Goal: Feedback & Contribution: Contribute content

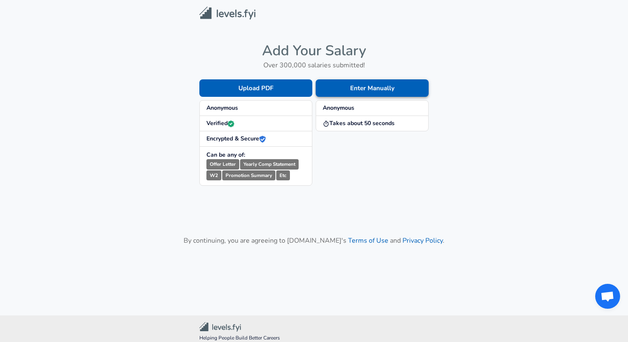
click at [356, 89] on button "Enter Manually" at bounding box center [372, 87] width 113 height 17
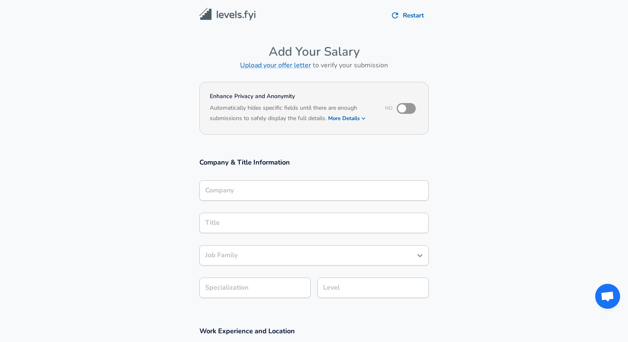
click at [363, 119] on icon "button" at bounding box center [363, 118] width 7 height 7
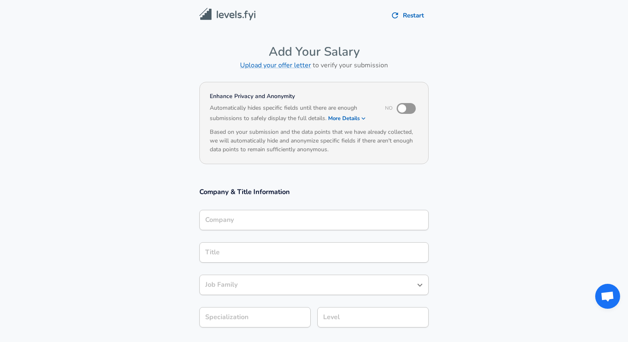
click at [411, 106] on input "checkbox" at bounding box center [402, 109] width 47 height 16
checkbox input "true"
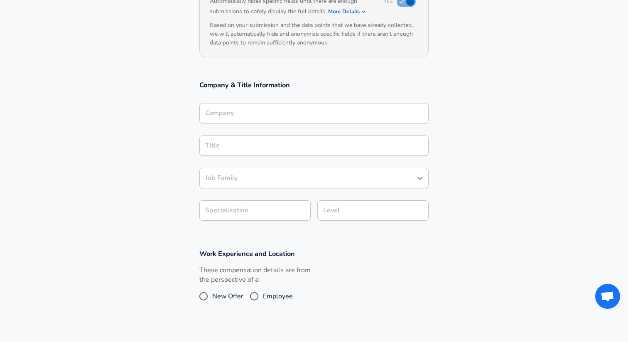
scroll to position [106, 0]
click at [288, 112] on input "Company" at bounding box center [314, 113] width 222 height 13
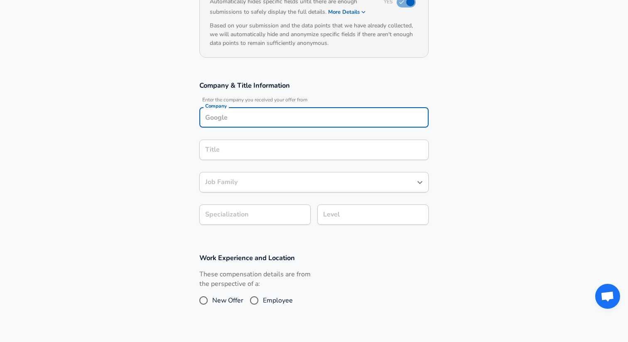
scroll to position [115, 0]
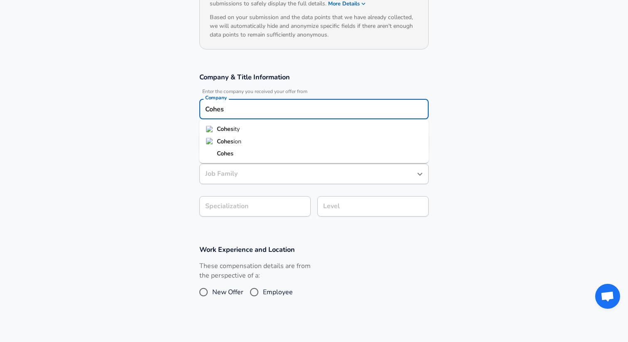
click at [252, 127] on li "Cohes ity" at bounding box center [313, 129] width 229 height 12
type input "Cohesity"
click at [247, 143] on input "Title" at bounding box center [314, 141] width 222 height 13
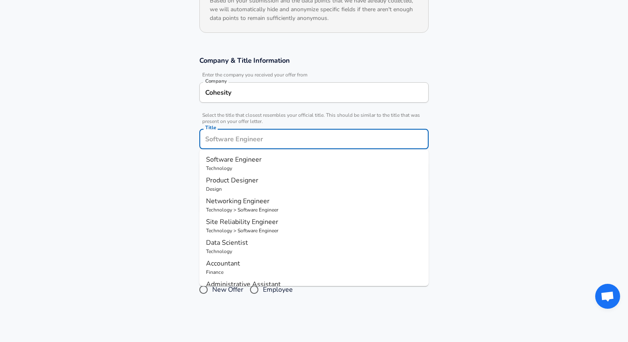
click at [247, 158] on span "Software Engineer" at bounding box center [234, 159] width 56 height 9
type input "Software Engineer"
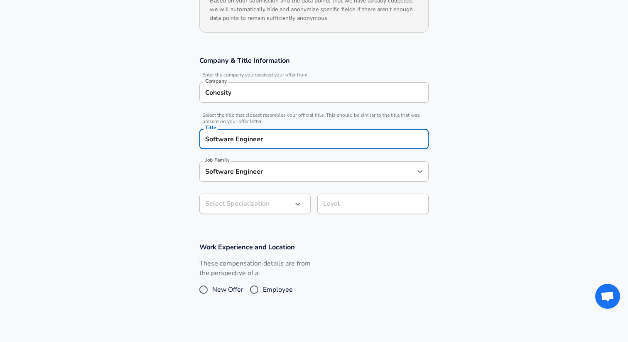
click at [251, 173] on input "Software Engineer" at bounding box center [307, 171] width 209 height 13
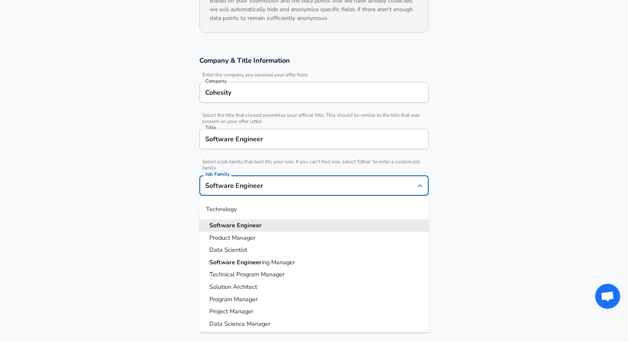
scroll to position [148, 0]
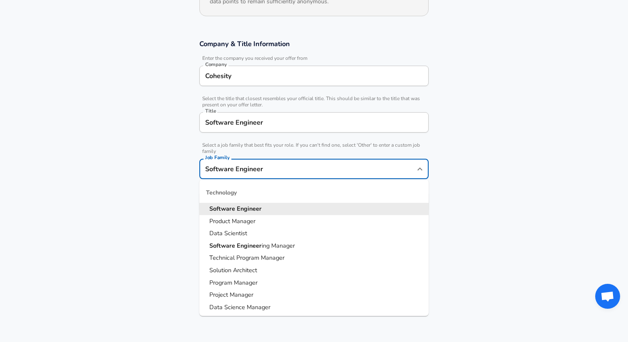
click at [246, 205] on strong "Engineer" at bounding box center [249, 208] width 25 height 8
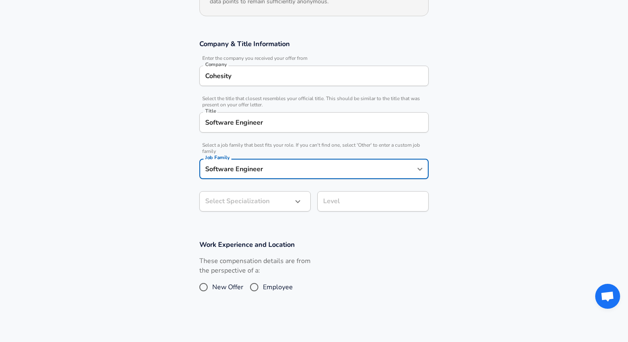
click at [271, 127] on input "Software Engineer" at bounding box center [314, 122] width 222 height 13
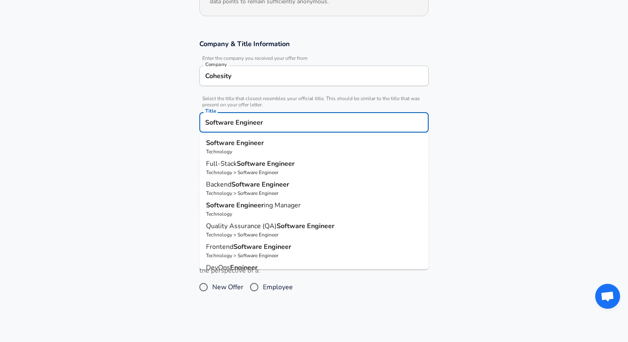
click at [271, 127] on input "Software Engineer" at bounding box center [314, 122] width 222 height 13
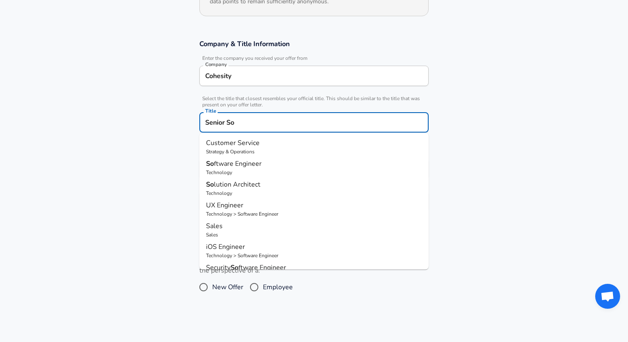
click at [276, 165] on p "So ftware Engineer" at bounding box center [314, 164] width 216 height 10
type input "Software Engineer"
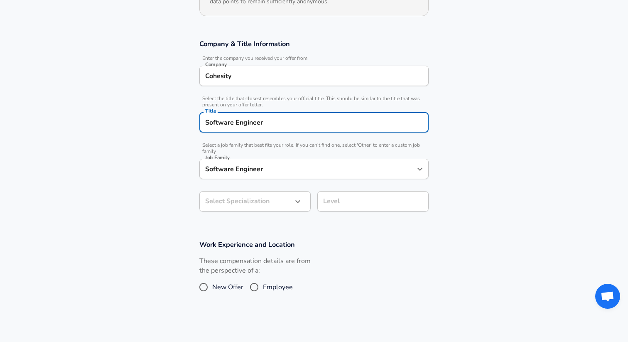
click at [264, 194] on body "Restart Add Your Salary Upload your offer letter to verify your submission Enha…" at bounding box center [314, 23] width 628 height 342
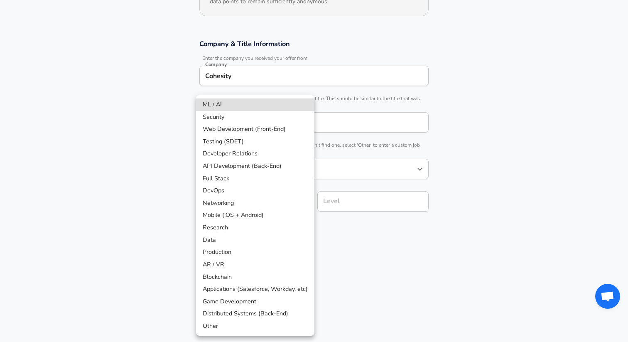
scroll to position [173, 0]
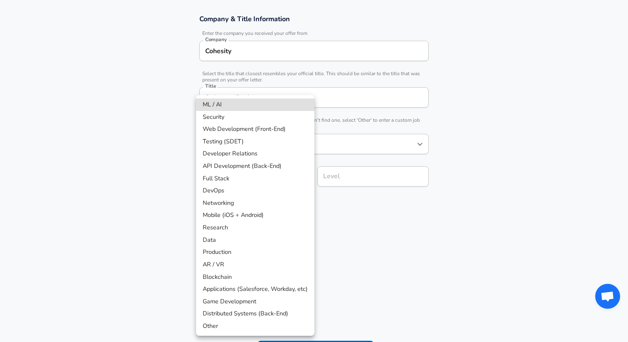
click at [251, 314] on li "Distributed Systems (Back-End)" at bounding box center [255, 314] width 118 height 12
type input "Distributed Systems (Back-End)"
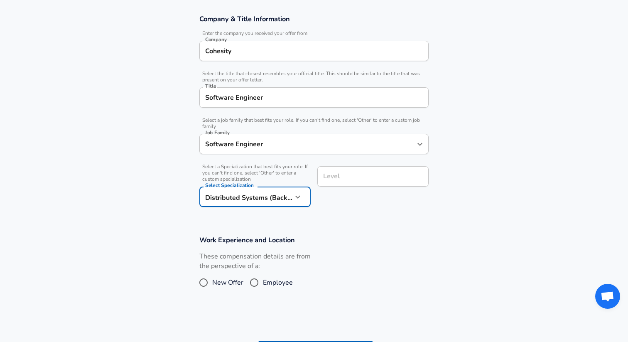
click at [358, 180] on input "Level" at bounding box center [373, 176] width 104 height 13
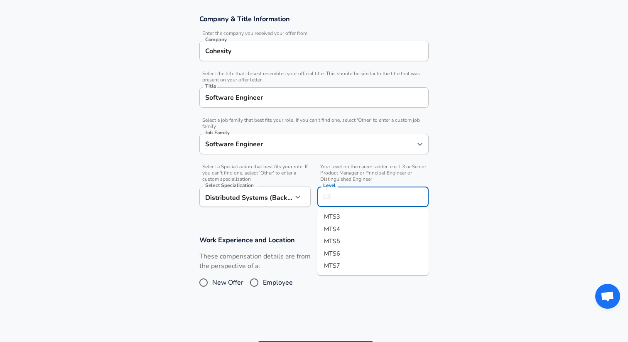
scroll to position [190, 0]
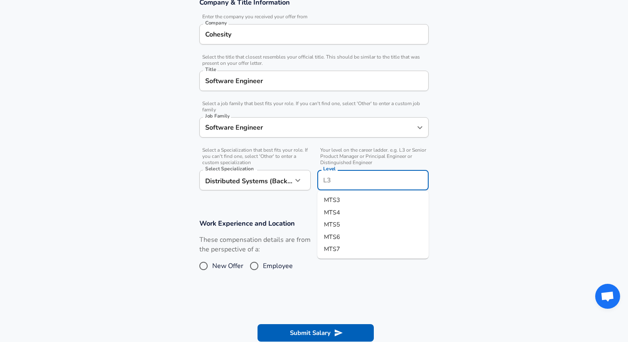
click at [343, 213] on li "MTS4" at bounding box center [373, 212] width 111 height 12
type input "MTS4"
click at [270, 269] on span "Employee" at bounding box center [278, 266] width 30 height 10
click at [263, 269] on input "Employee" at bounding box center [254, 265] width 17 height 13
radio input "true"
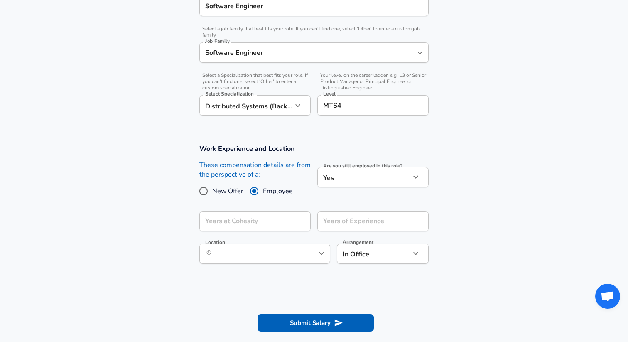
scroll to position [269, 0]
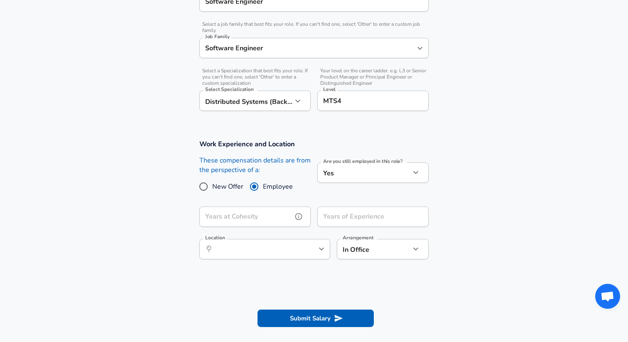
click at [276, 217] on input "Years at Cohesity" at bounding box center [245, 217] width 93 height 20
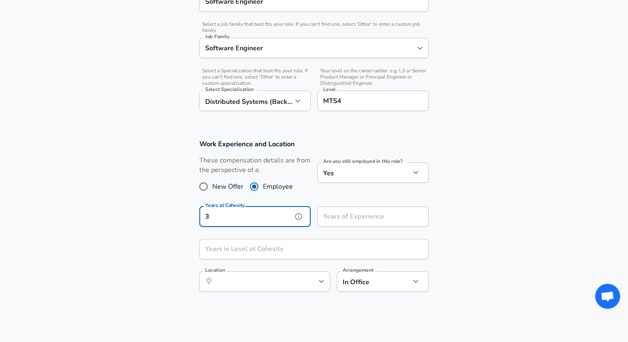
type input "3"
click at [373, 217] on input "Years of Experience" at bounding box center [364, 217] width 93 height 20
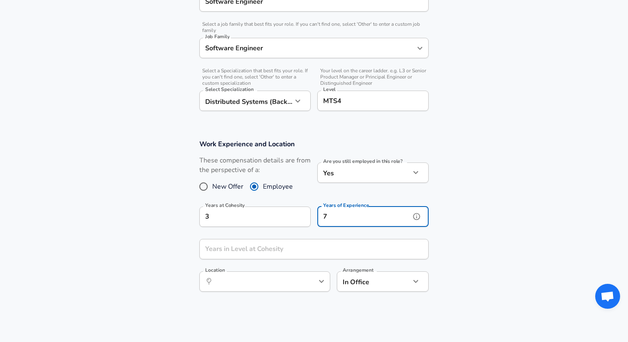
scroll to position [0, 0]
type input "7"
click at [277, 253] on input "Years in Level at Cohesity" at bounding box center [304, 249] width 211 height 20
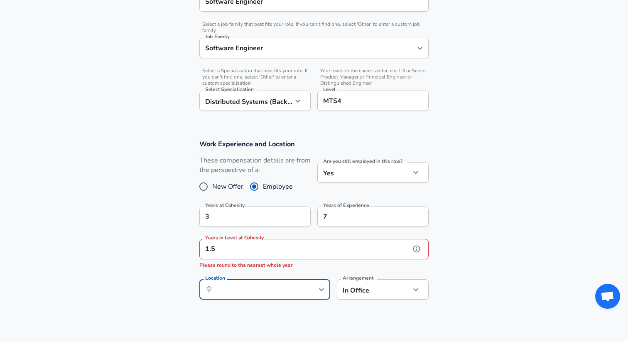
click at [265, 248] on input "1.5" at bounding box center [304, 249] width 211 height 20
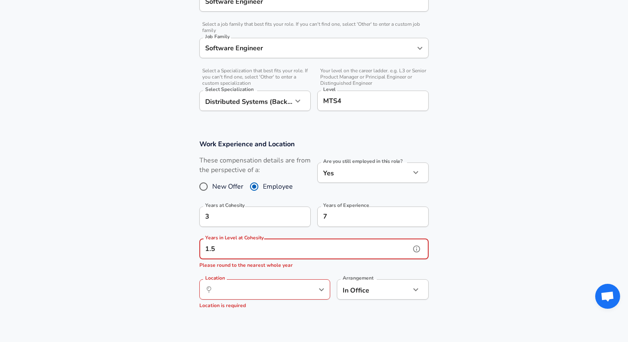
click at [265, 248] on input "1.5" at bounding box center [304, 249] width 211 height 20
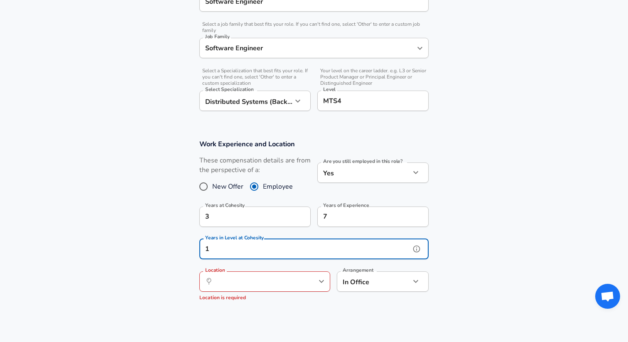
type input "1"
click at [253, 281] on input "Location" at bounding box center [255, 281] width 85 height 13
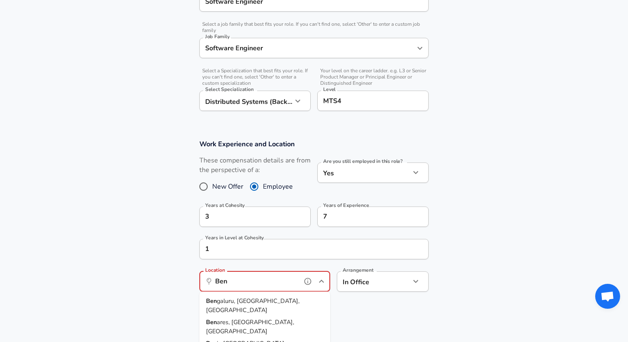
click at [251, 299] on span "galuru, [GEOGRAPHIC_DATA], [GEOGRAPHIC_DATA]" at bounding box center [253, 305] width 94 height 17
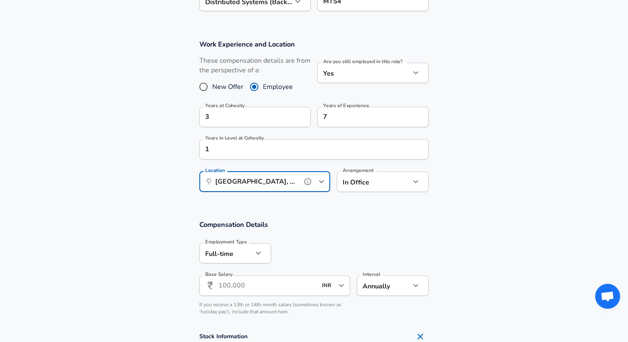
scroll to position [377, 0]
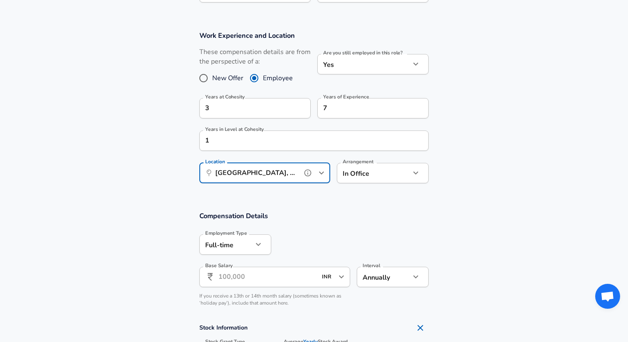
type input "[GEOGRAPHIC_DATA], [GEOGRAPHIC_DATA], [GEOGRAPHIC_DATA]"
click at [422, 172] on button "button" at bounding box center [416, 173] width 14 height 14
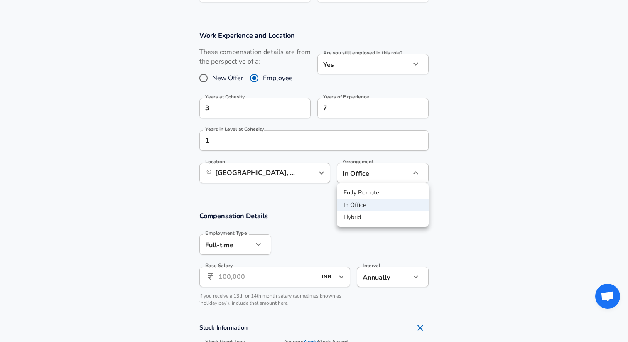
click at [370, 219] on li "Hybrid" at bounding box center [383, 217] width 92 height 12
type input "hybrid"
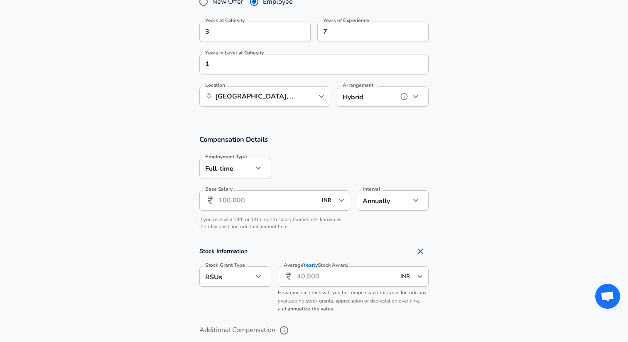
scroll to position [468, 0]
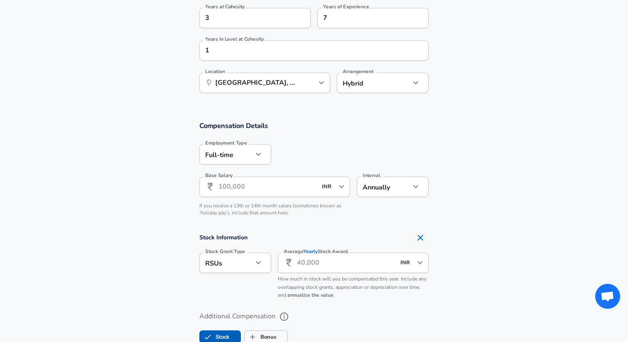
click at [260, 186] on input "Base Salary" at bounding box center [268, 187] width 98 height 20
click at [340, 261] on div "Average Yearly Stock Award ​ INR ​ Average Yearly Stock Award How much in stock…" at bounding box center [353, 276] width 151 height 47
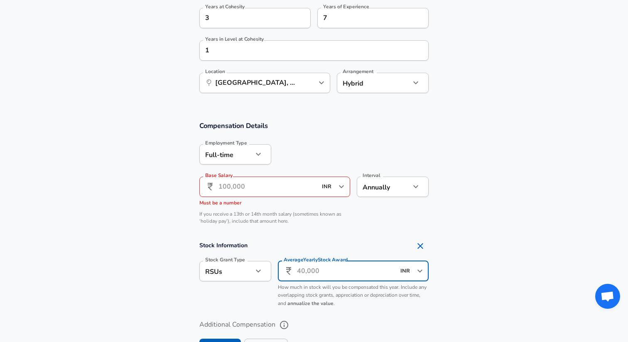
click at [416, 275] on icon "Open" at bounding box center [420, 271] width 10 height 10
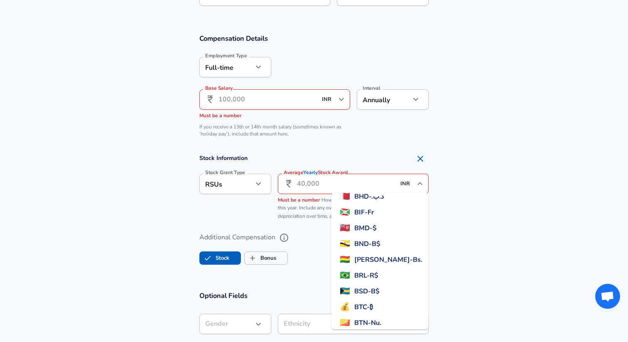
scroll to position [0, 0]
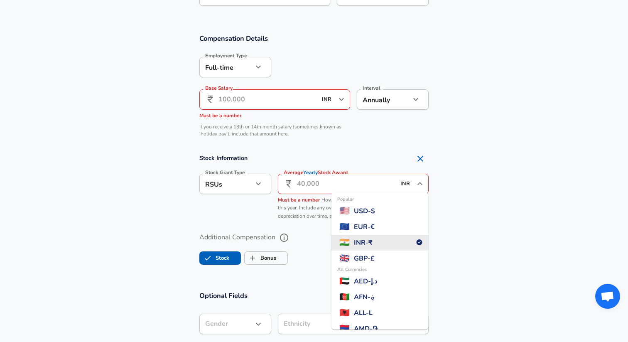
click at [373, 243] on span "INR - ₹" at bounding box center [363, 243] width 19 height 10
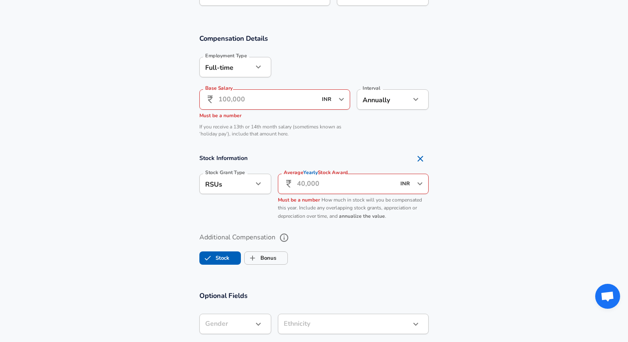
click at [499, 220] on section "Stock Information Stock Grant Type RSUs stock Stock Grant Type Average Yearly S…" at bounding box center [314, 187] width 628 height 74
click at [254, 186] on icon "button" at bounding box center [259, 184] width 10 height 10
click at [254, 186] on div at bounding box center [314, 171] width 628 height 342
click at [256, 97] on input "Base Salary" at bounding box center [268, 99] width 98 height 20
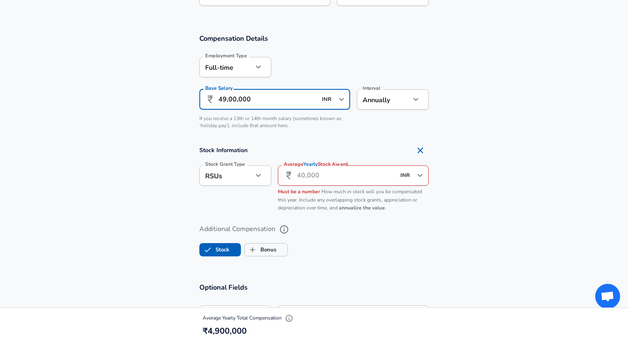
type input "49,00,000"
click at [320, 178] on input "Average Yearly Stock Award" at bounding box center [346, 175] width 98 height 20
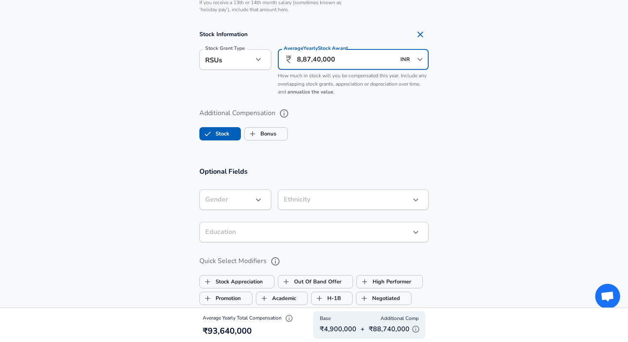
scroll to position [673, 0]
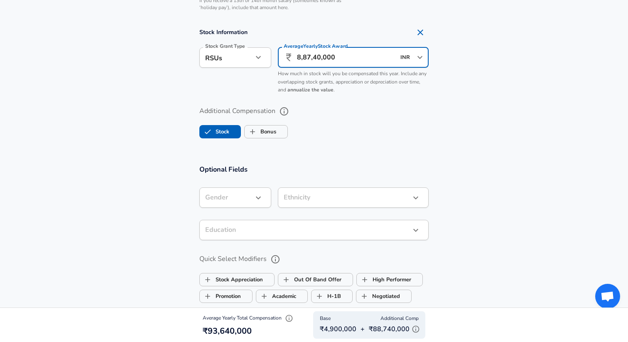
click at [290, 318] on icon "button" at bounding box center [289, 318] width 7 height 7
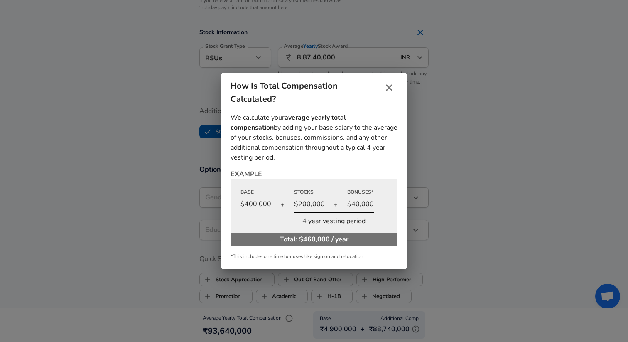
click at [388, 87] on icon "close" at bounding box center [389, 88] width 10 height 10
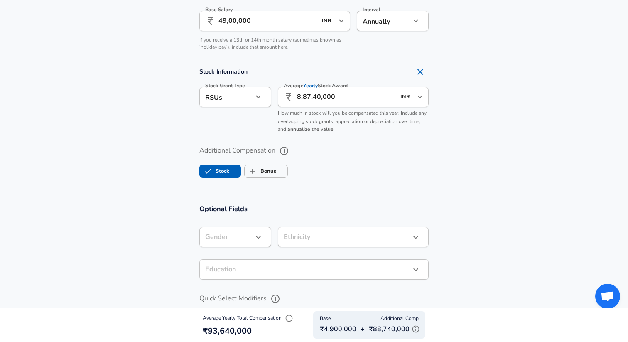
scroll to position [633, 0]
click at [361, 98] on input "8,87,40,000" at bounding box center [346, 97] width 98 height 20
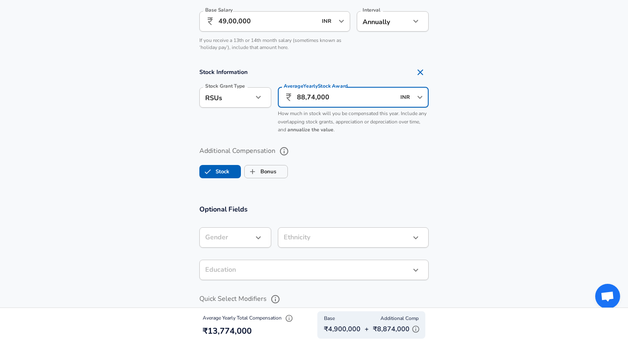
type input "88,74,000"
click at [473, 211] on section "Optional Fields Gender ​ Gender Ethnicity ​ Ethnicity Education ​ Education Qui…" at bounding box center [314, 315] width 628 height 241
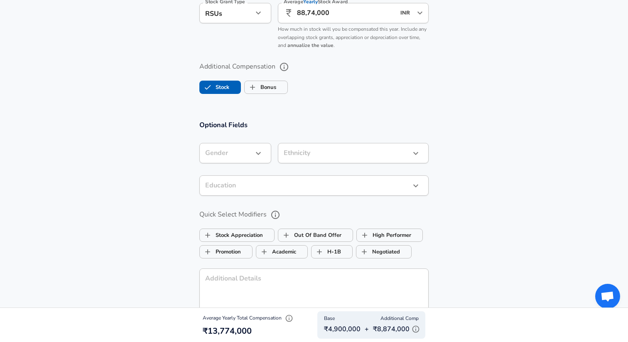
scroll to position [721, 0]
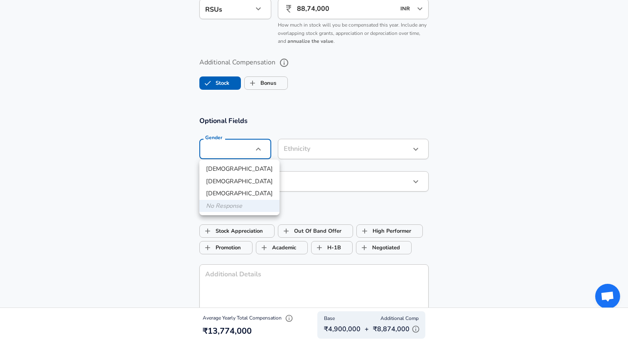
click at [242, 168] on li "[DEMOGRAPHIC_DATA]" at bounding box center [239, 169] width 80 height 12
type input "[DEMOGRAPHIC_DATA]"
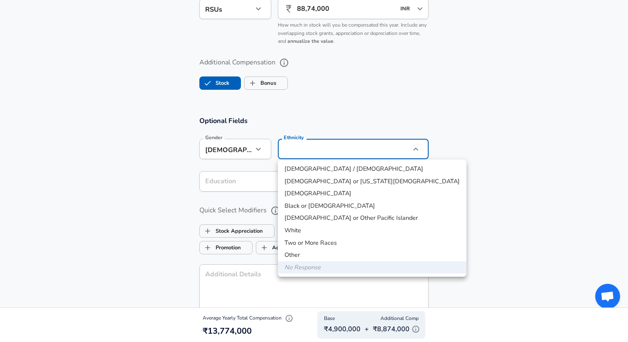
click at [338, 192] on li "[DEMOGRAPHIC_DATA]" at bounding box center [372, 193] width 189 height 12
type input "[DEMOGRAPHIC_DATA]"
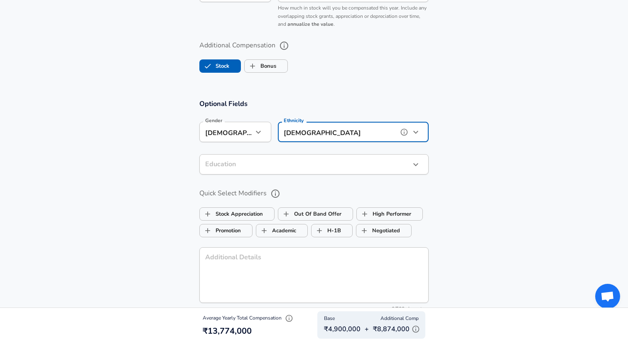
scroll to position [739, 0]
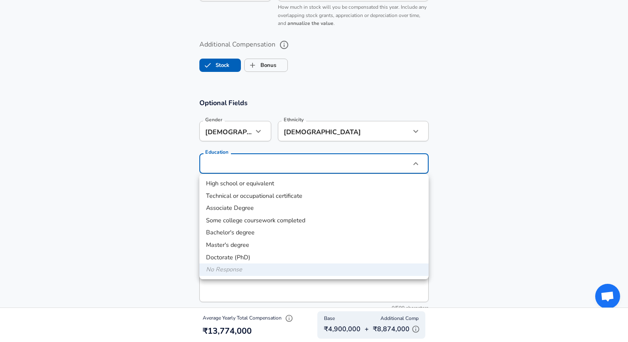
click at [308, 242] on li "Master's degree" at bounding box center [313, 245] width 229 height 12
type input "Masters degree"
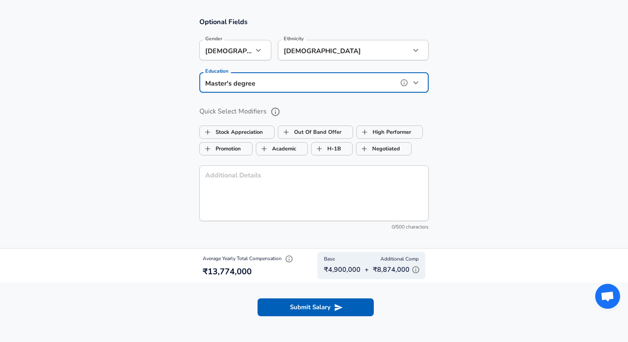
scroll to position [827, 0]
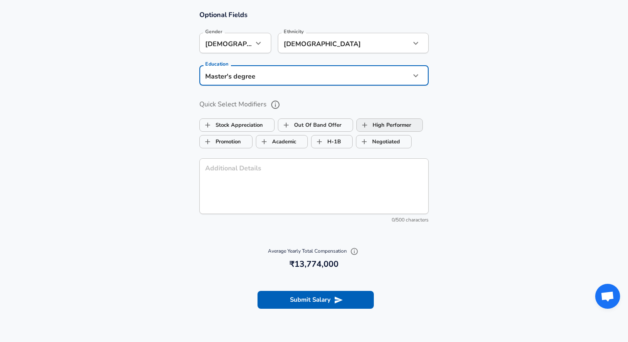
click at [379, 124] on label "High Performer" at bounding box center [384, 125] width 54 height 16
checkbox input "true"
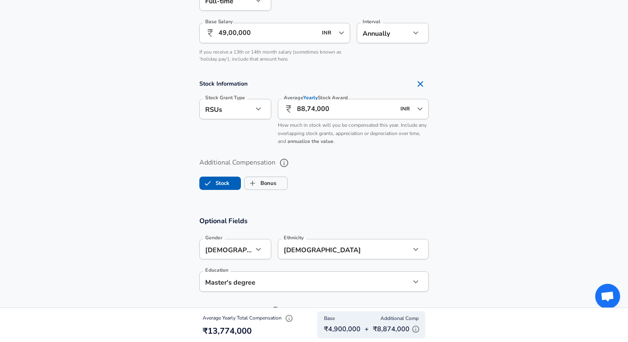
scroll to position [621, 0]
click at [265, 185] on label "Bonus" at bounding box center [261, 184] width 32 height 16
checkbox input "true"
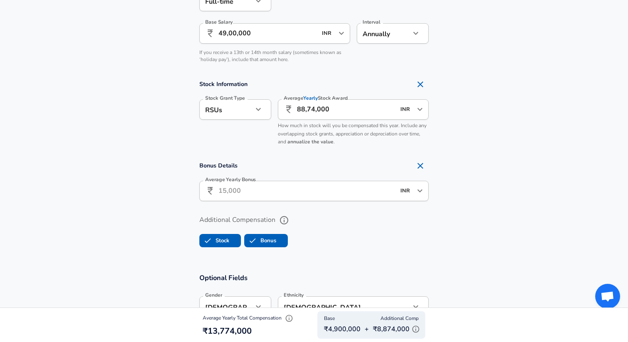
click at [262, 190] on input "Average Yearly Bonus" at bounding box center [307, 191] width 177 height 20
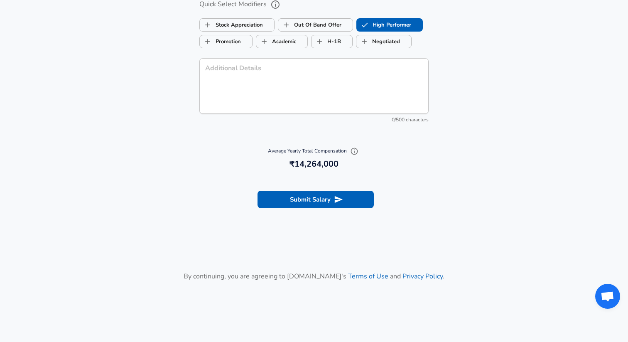
scroll to position [982, 0]
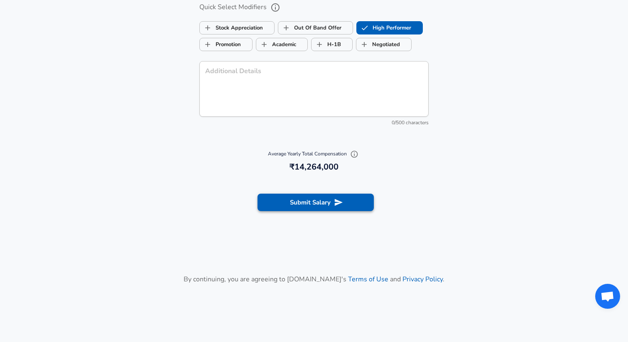
type input "4,90,000"
click at [332, 205] on button "Submit Salary" at bounding box center [316, 202] width 116 height 17
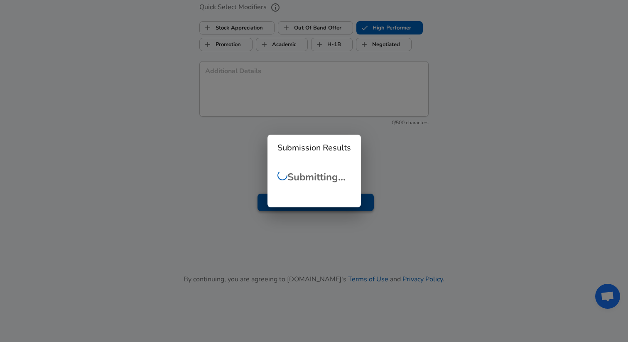
checkbox input "false"
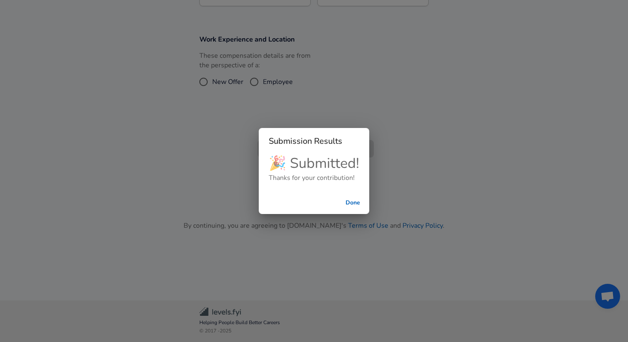
scroll to position [267, 0]
